Goal: Information Seeking & Learning: Learn about a topic

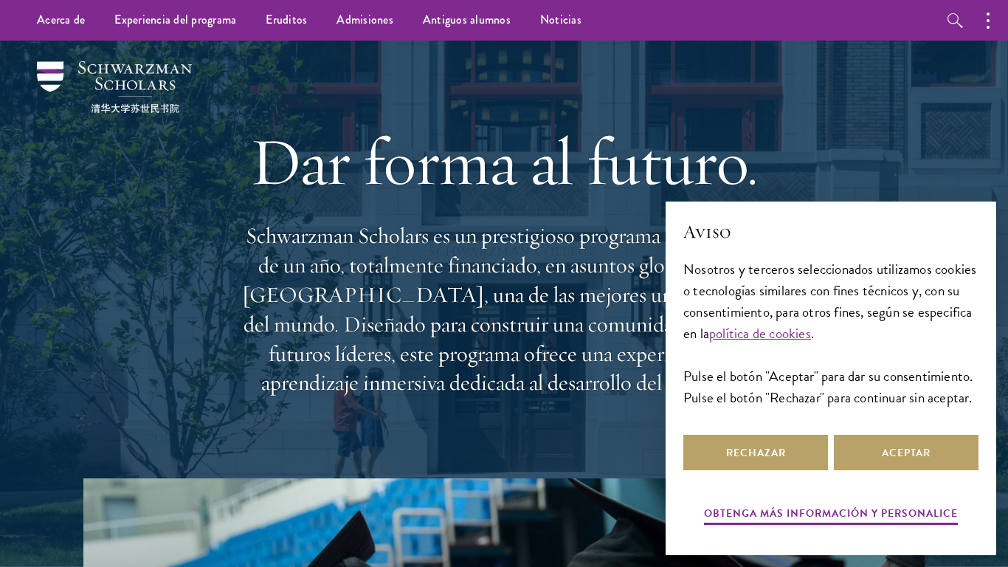
click at [542, 264] on font "Schwarzman Scholars es un prestigioso programa de maestría de un año, totalment…" at bounding box center [504, 308] width 524 height 175
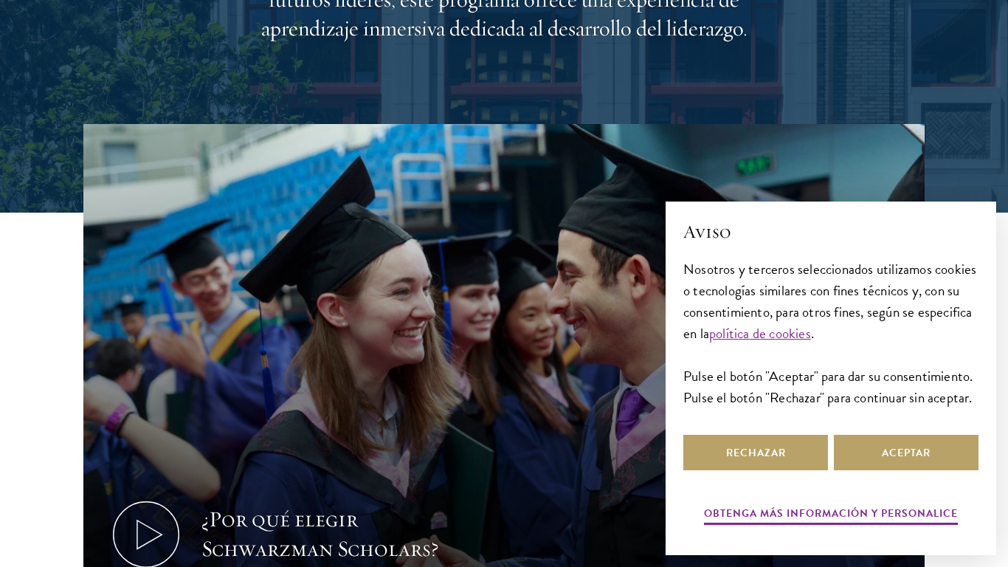
scroll to position [363, 0]
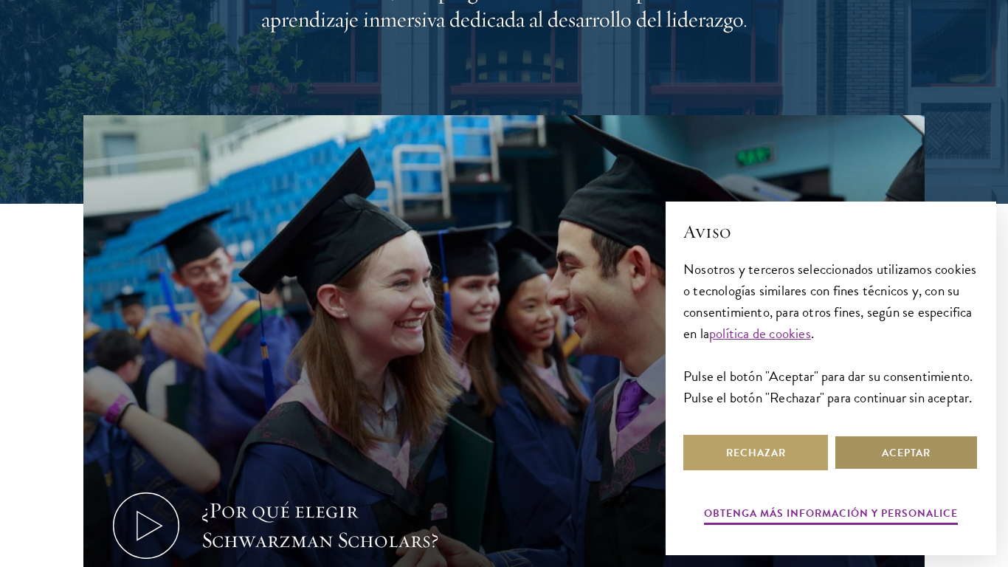
click at [911, 449] on font "Aceptar" at bounding box center [906, 452] width 49 height 15
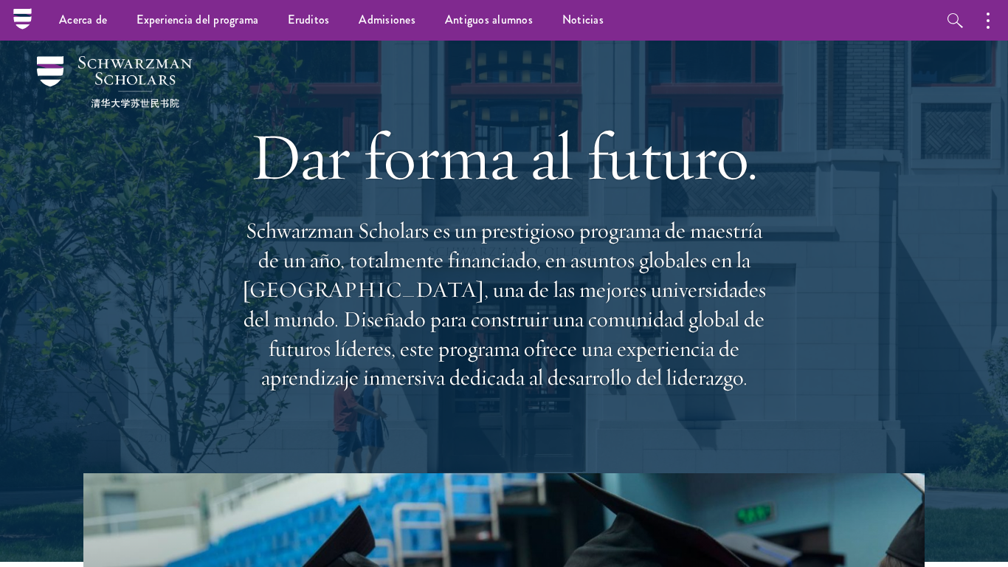
scroll to position [0, 0]
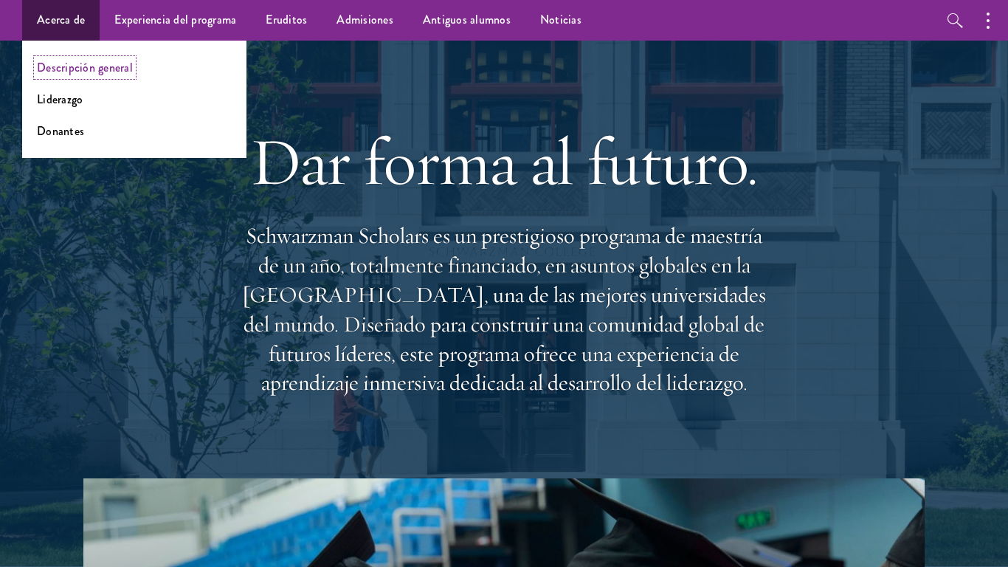
click at [68, 59] on font "Descripción general" at bounding box center [85, 67] width 96 height 17
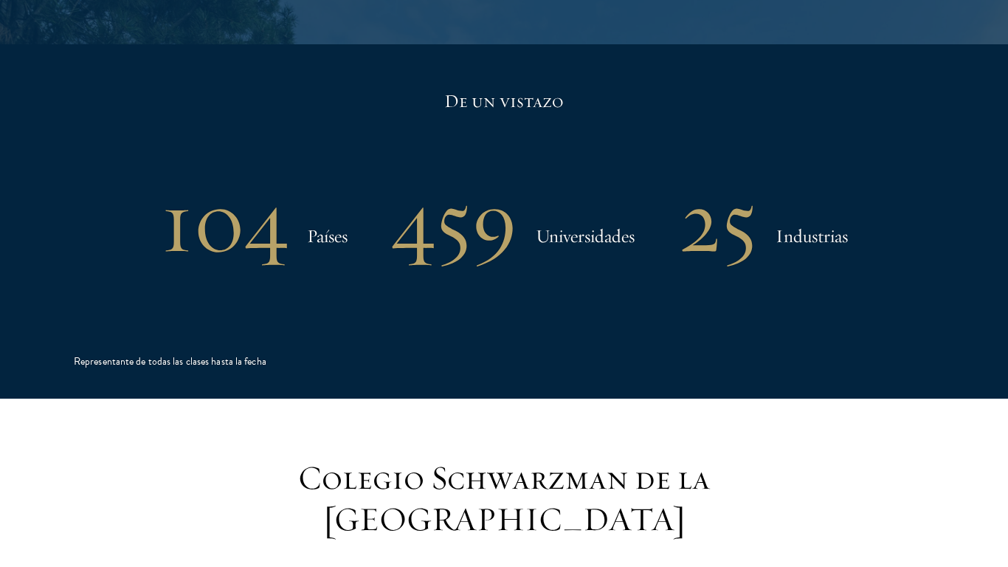
scroll to position [3116, 0]
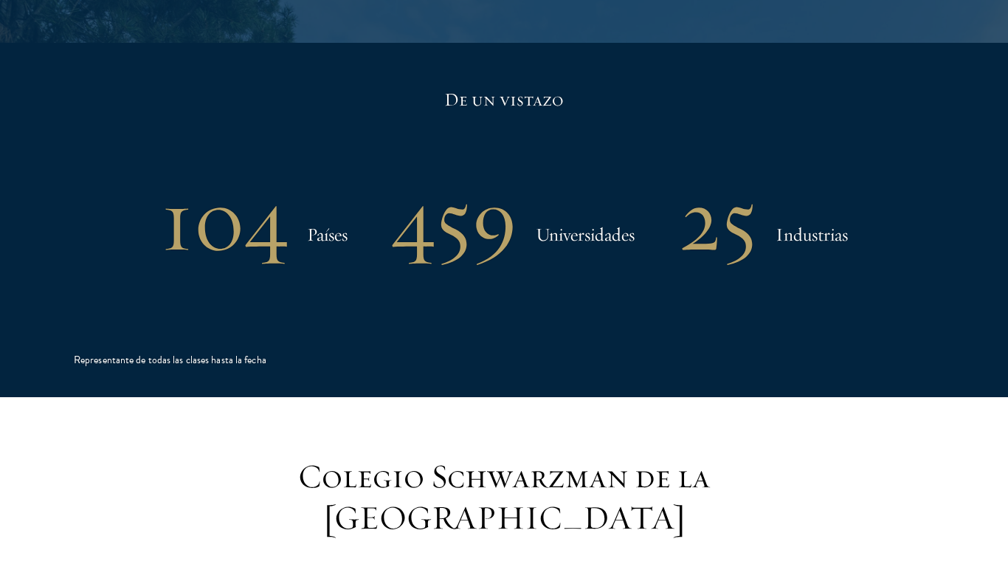
click at [524, 238] on div "De un vistazo 104 Países 459 Universidades 25 Industrias Representante de todas…" at bounding box center [504, 220] width 860 height 354
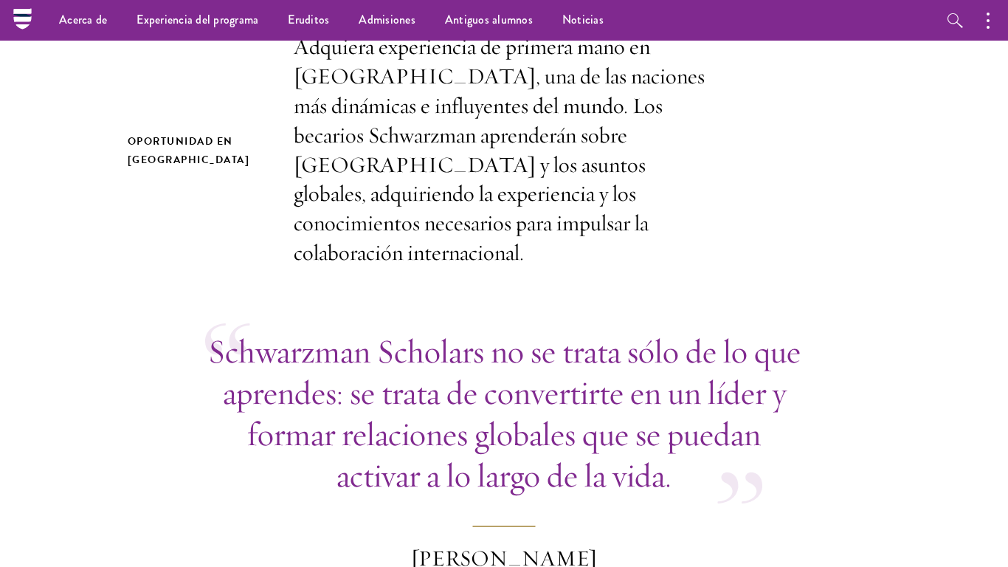
scroll to position [0, 0]
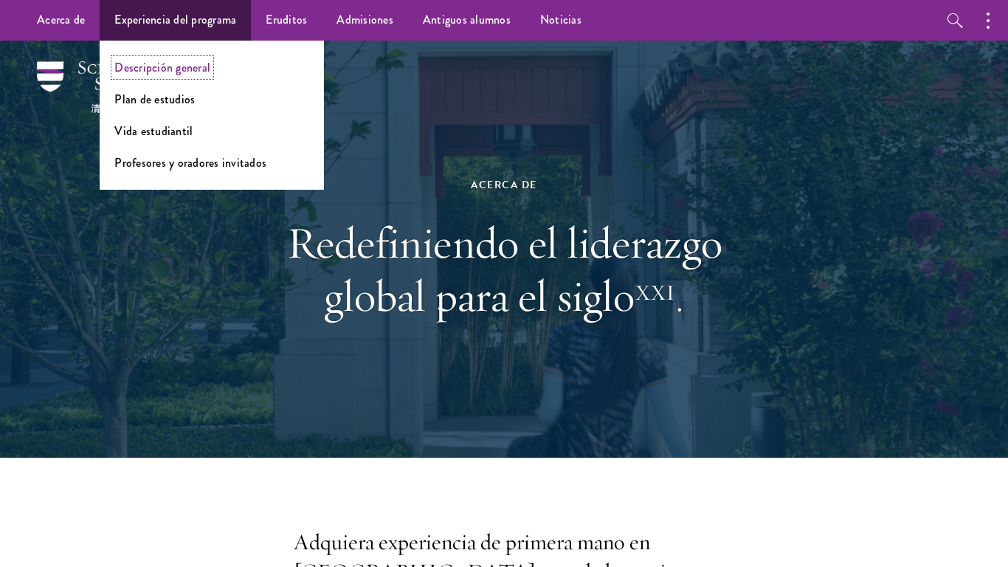
click at [148, 71] on font "Descripción general" at bounding box center [162, 67] width 96 height 17
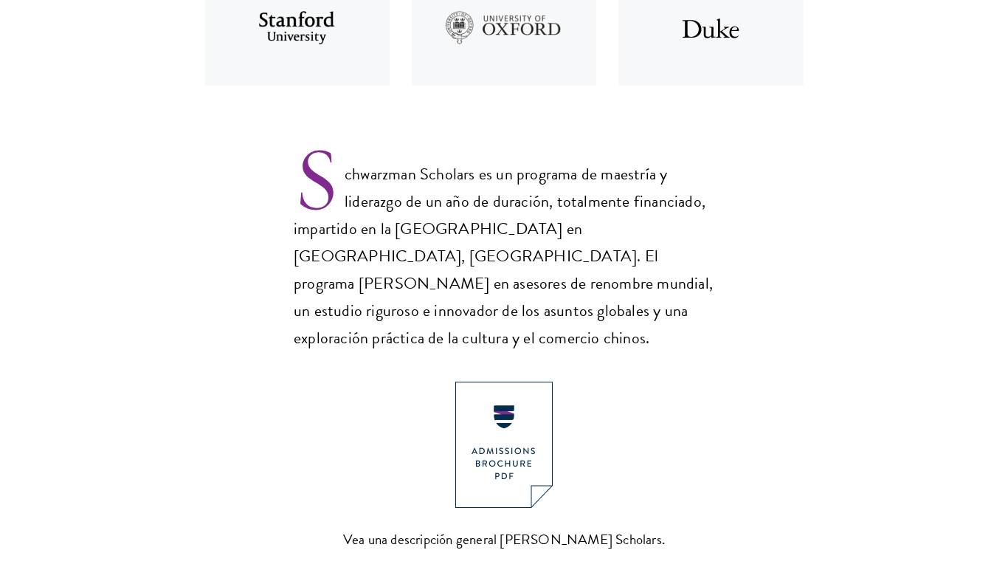
scroll to position [880, 0]
